Goal: Information Seeking & Learning: Learn about a topic

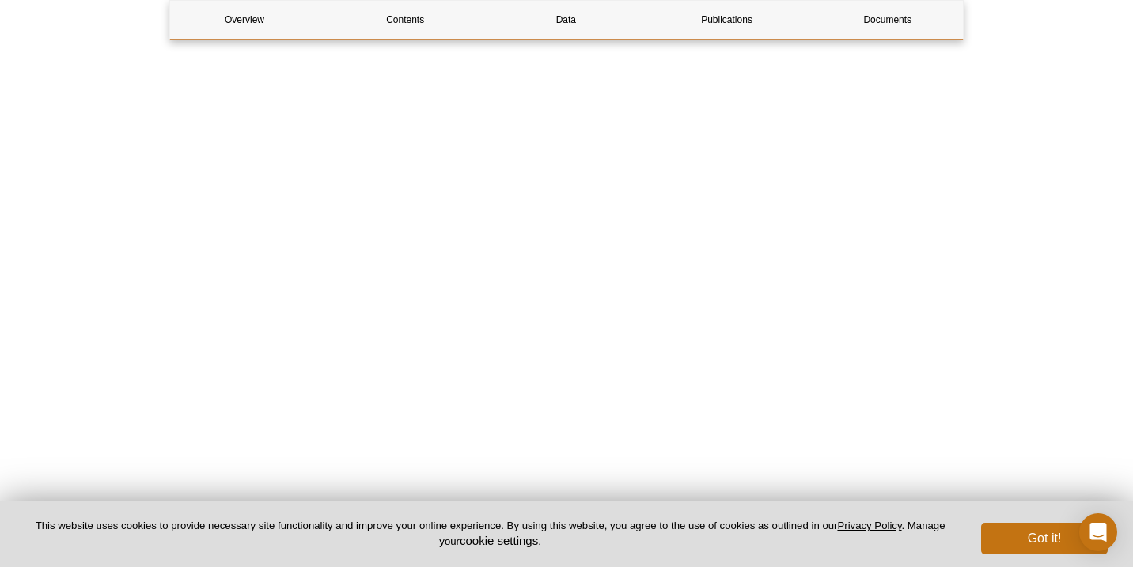
scroll to position [2601, 0]
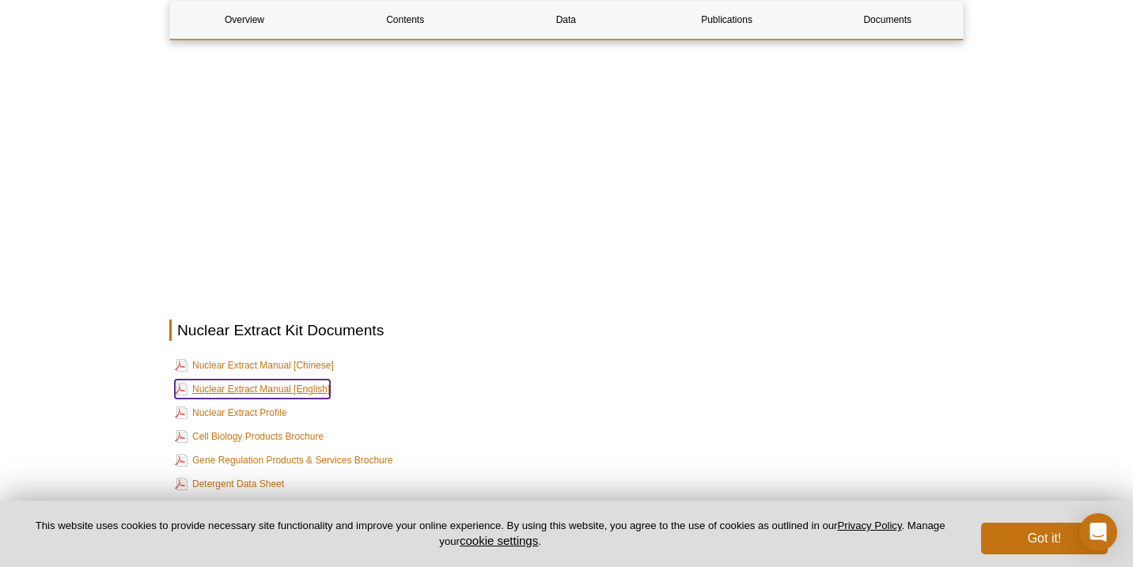
click at [304, 380] on link "Nuclear Extract Manual [English]" at bounding box center [252, 389] width 155 height 19
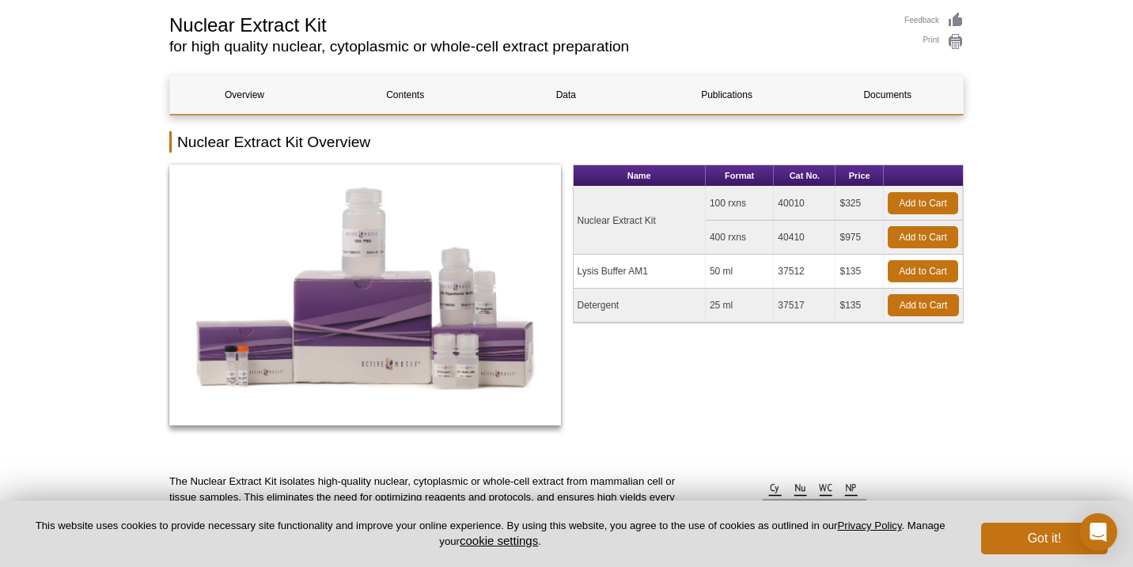
scroll to position [86, 0]
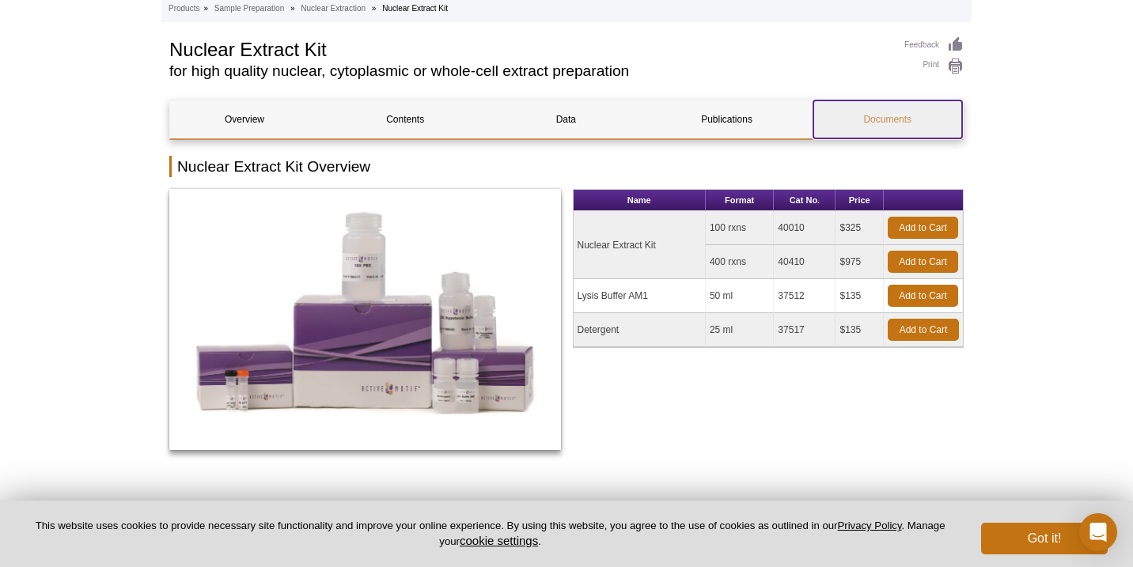
click at [882, 130] on link "Documents" at bounding box center [887, 119] width 149 height 38
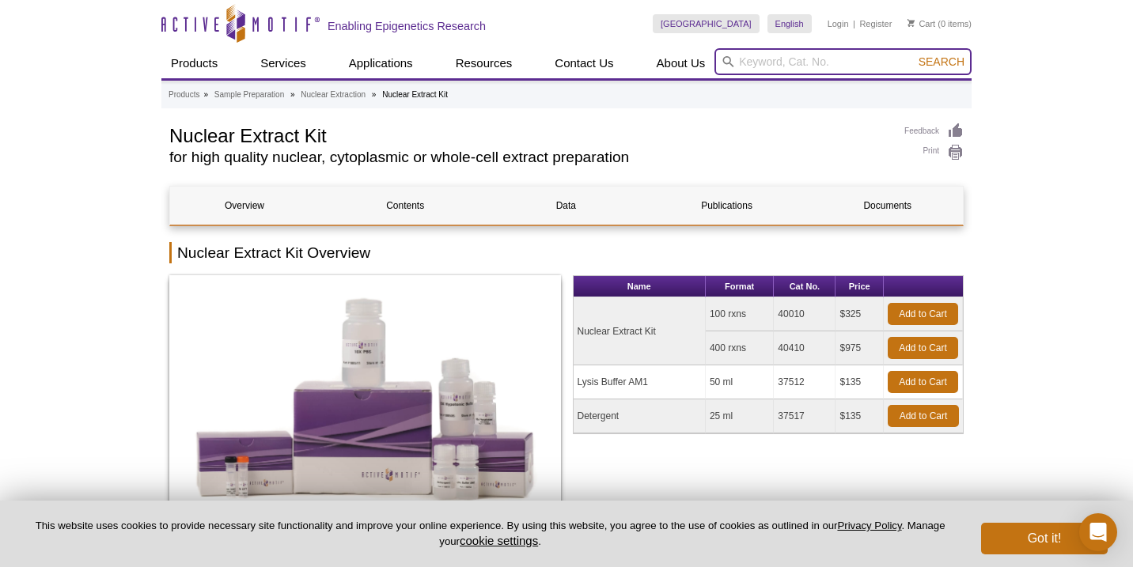
click at [774, 64] on input "search" at bounding box center [842, 61] width 257 height 27
type input "time course"
click at [913, 55] on button "Search" at bounding box center [940, 62] width 55 height 14
